Goal: Check status: Check status

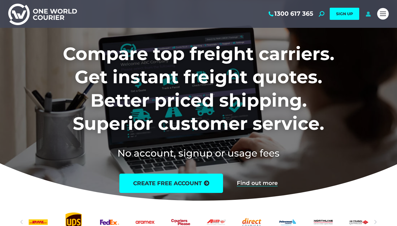
click at [369, 15] on icon at bounding box center [367, 14] width 7 height 6
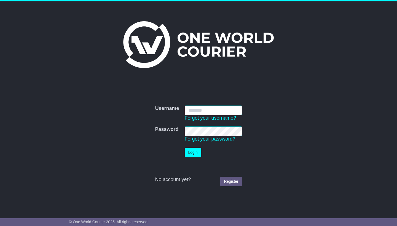
type input "**********"
click at [193, 152] on button "Login" at bounding box center [192, 153] width 17 height 10
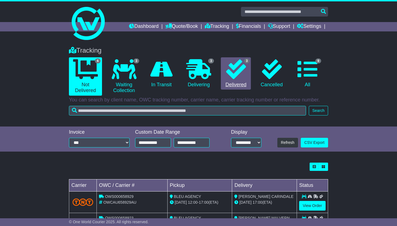
click at [241, 66] on icon at bounding box center [236, 69] width 20 height 20
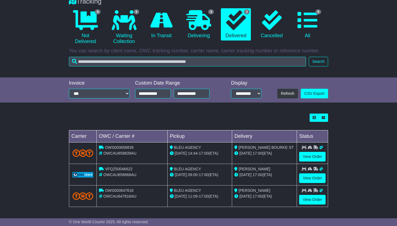
scroll to position [49, 0]
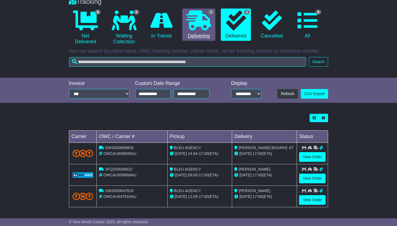
click at [196, 27] on icon at bounding box center [198, 20] width 25 height 20
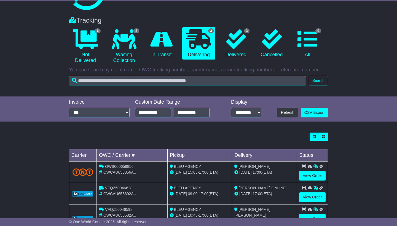
scroll to position [4, 0]
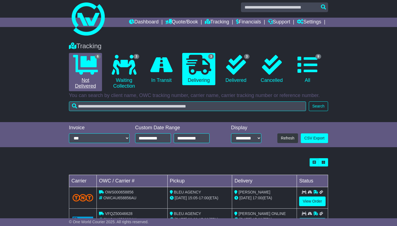
click at [75, 64] on icon at bounding box center [85, 65] width 25 height 20
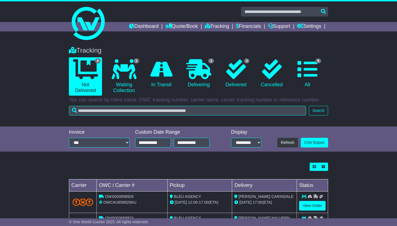
scroll to position [0, 0]
click at [234, 75] on icon at bounding box center [236, 69] width 20 height 20
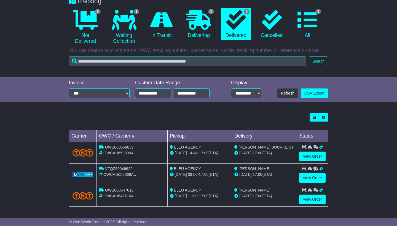
scroll to position [49, 0]
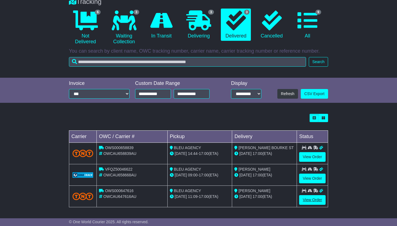
click at [313, 196] on link "View Order" at bounding box center [312, 200] width 26 height 10
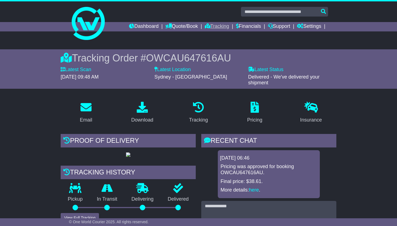
click at [210, 28] on link "Tracking" at bounding box center [217, 26] width 24 height 9
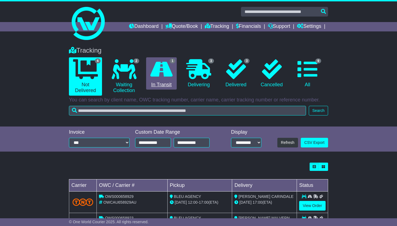
click at [159, 68] on icon at bounding box center [161, 69] width 22 height 20
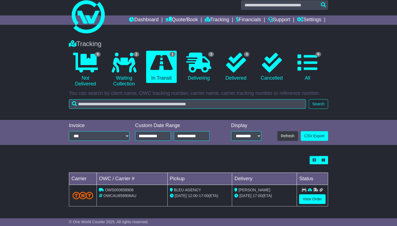
scroll to position [6, 0]
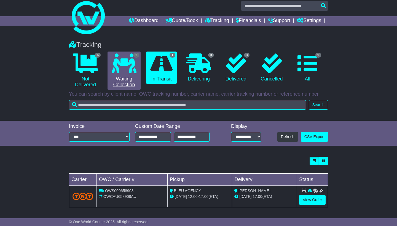
click at [125, 71] on icon at bounding box center [124, 63] width 25 height 20
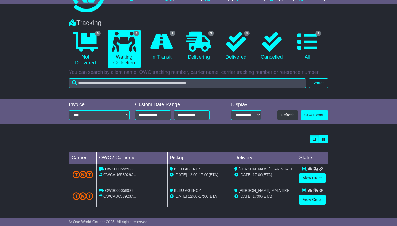
scroll to position [27, 0]
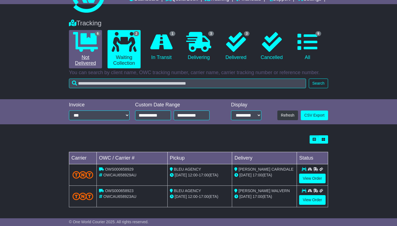
click at [85, 44] on icon at bounding box center [85, 42] width 25 height 20
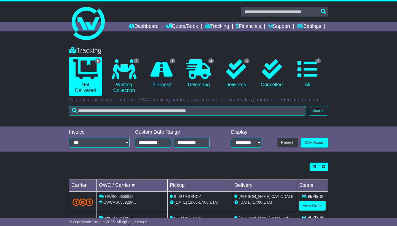
scroll to position [0, 0]
click at [162, 75] on icon at bounding box center [161, 69] width 22 height 20
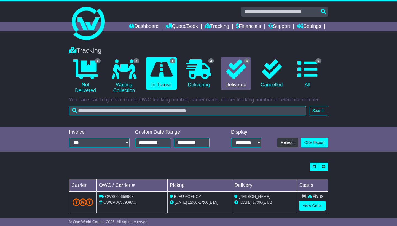
click at [238, 69] on icon at bounding box center [236, 69] width 20 height 20
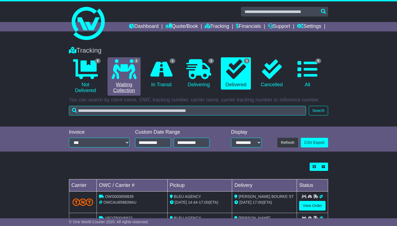
click at [130, 79] on link "2 Waiting Collection" at bounding box center [123, 76] width 33 height 38
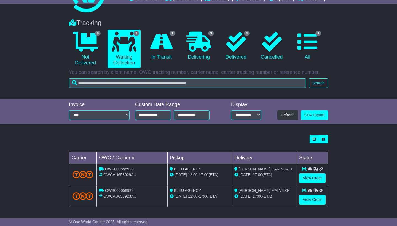
scroll to position [27, 0]
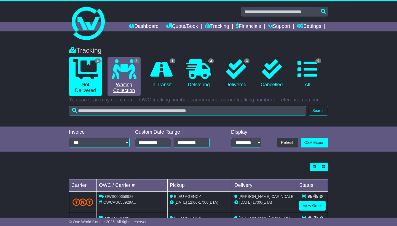
click at [124, 81] on link "2 Waiting Collection" at bounding box center [123, 76] width 33 height 38
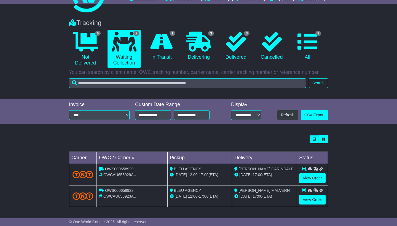
scroll to position [27, 0]
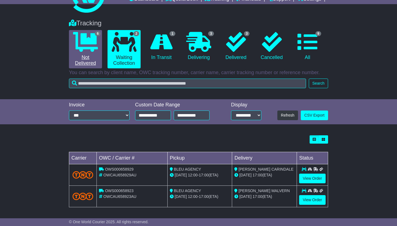
click at [87, 54] on link "6 Not Delivered" at bounding box center [85, 49] width 33 height 38
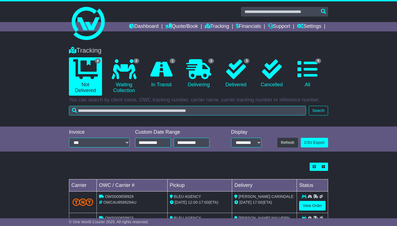
scroll to position [0, 0]
click at [165, 85] on link "1 In Transit" at bounding box center [161, 73] width 31 height 32
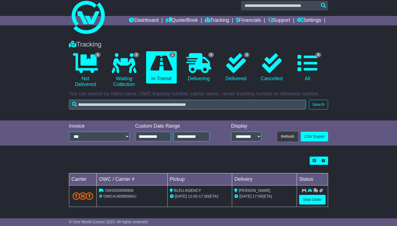
scroll to position [6, 0]
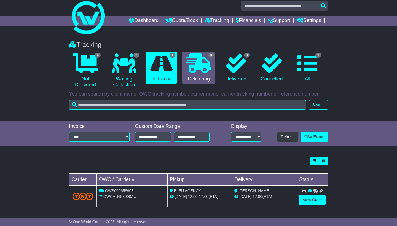
click at [199, 73] on icon at bounding box center [198, 63] width 25 height 20
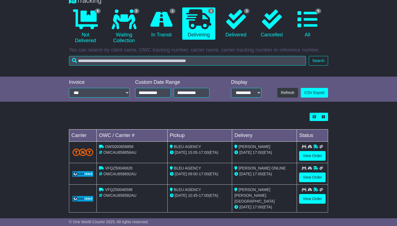
scroll to position [49, 0]
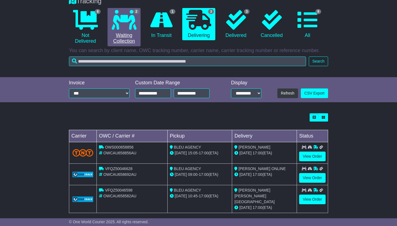
click at [123, 35] on link "2 Waiting Collection" at bounding box center [123, 27] width 33 height 38
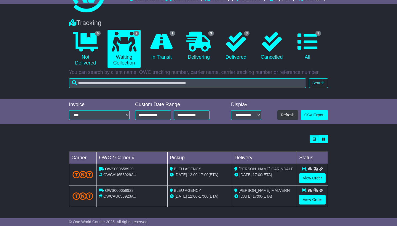
scroll to position [27, 0]
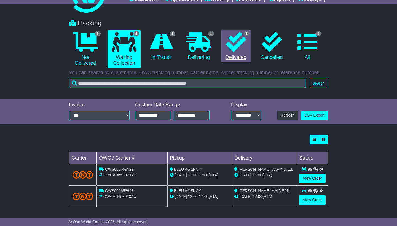
click at [225, 47] on link "3 Delivered" at bounding box center [236, 46] width 30 height 32
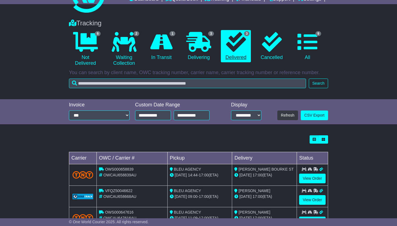
scroll to position [0, 0]
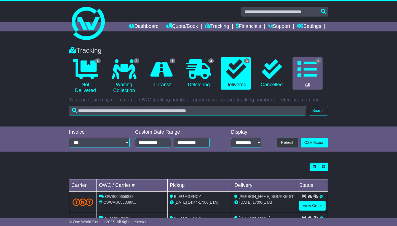
click at [303, 75] on icon at bounding box center [307, 69] width 20 height 20
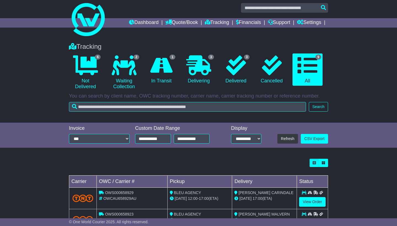
scroll to position [5, 0]
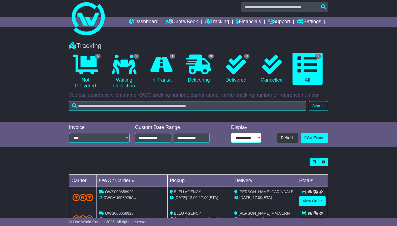
select select "**"
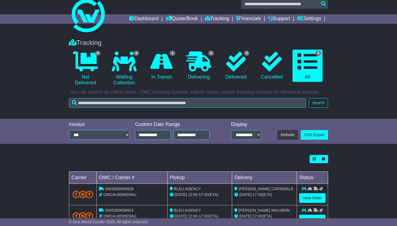
scroll to position [1, 0]
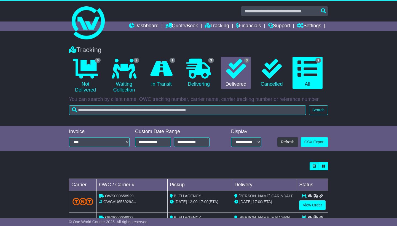
click at [228, 68] on icon at bounding box center [236, 69] width 20 height 20
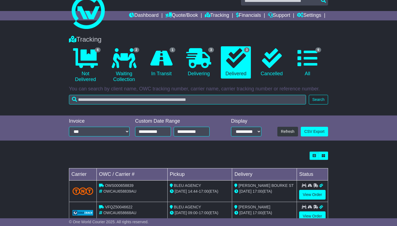
scroll to position [6, 0]
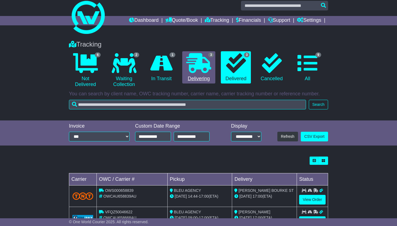
click at [197, 68] on icon at bounding box center [198, 63] width 25 height 20
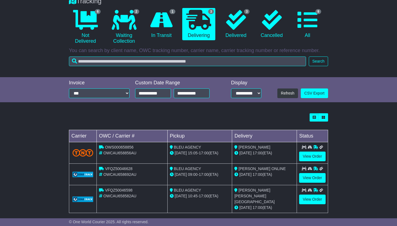
scroll to position [33, 0]
